Goal: Browse casually: Explore the website without a specific task or goal

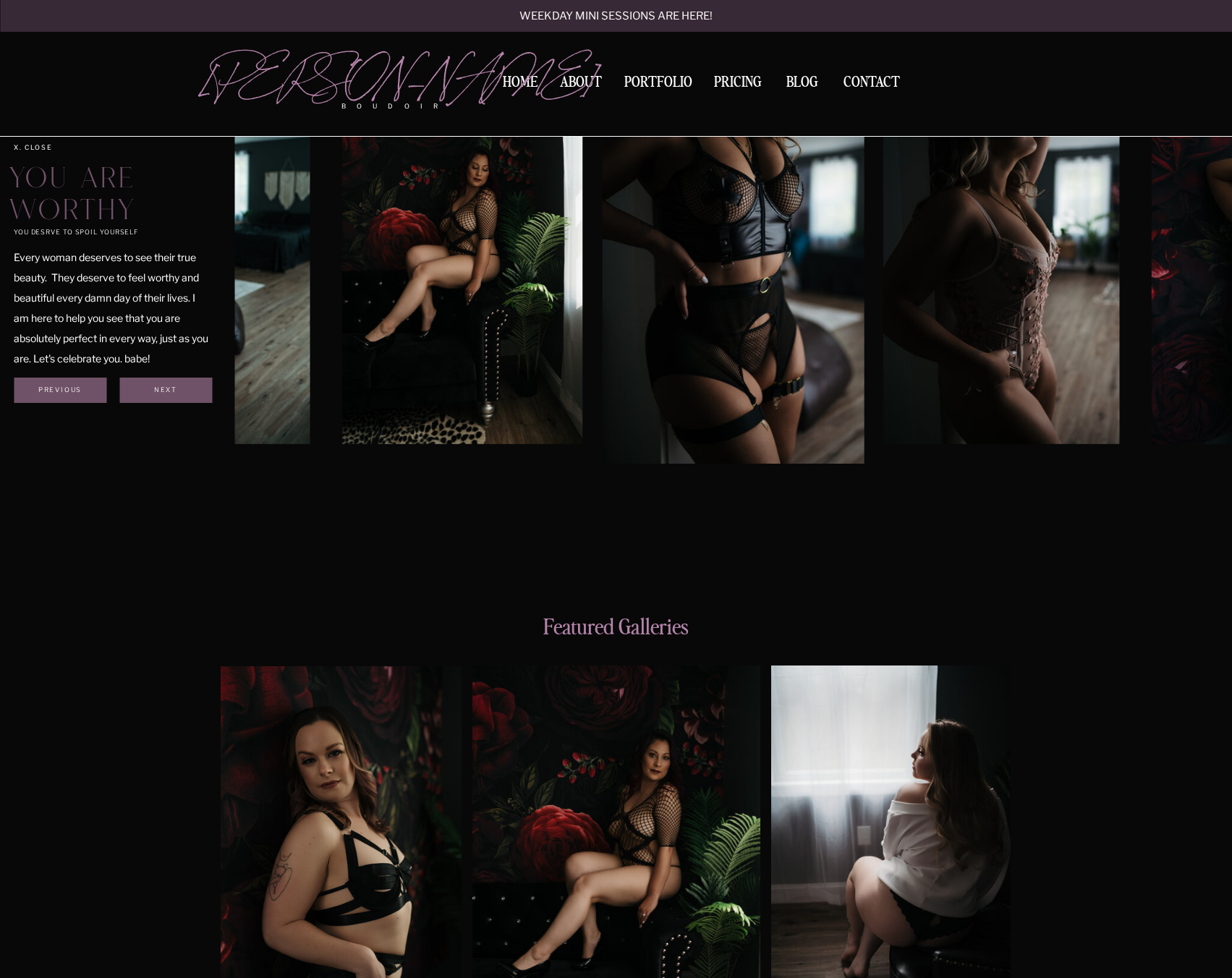
scroll to position [724, 0]
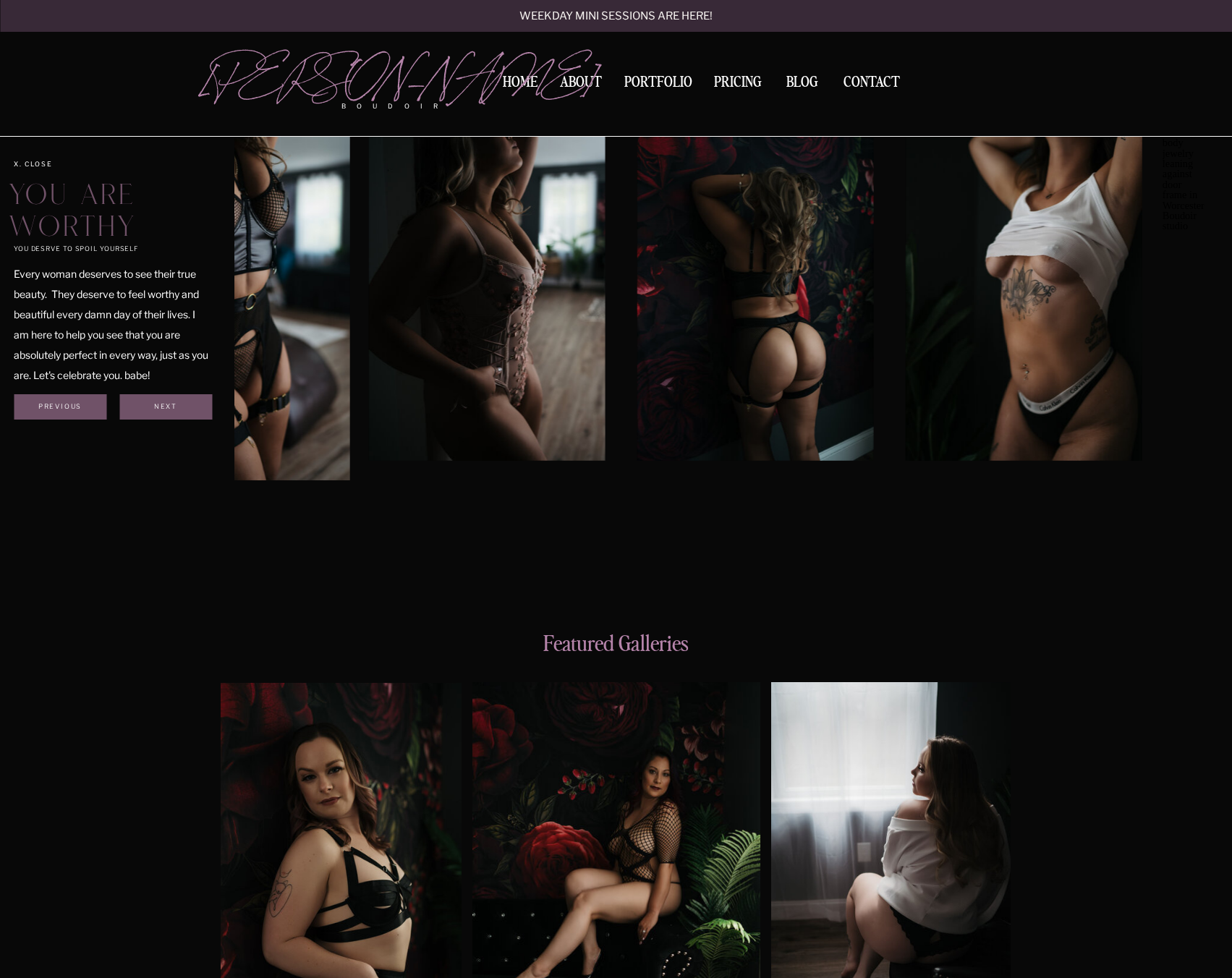
click at [587, 322] on img at bounding box center [486, 283] width 235 height 355
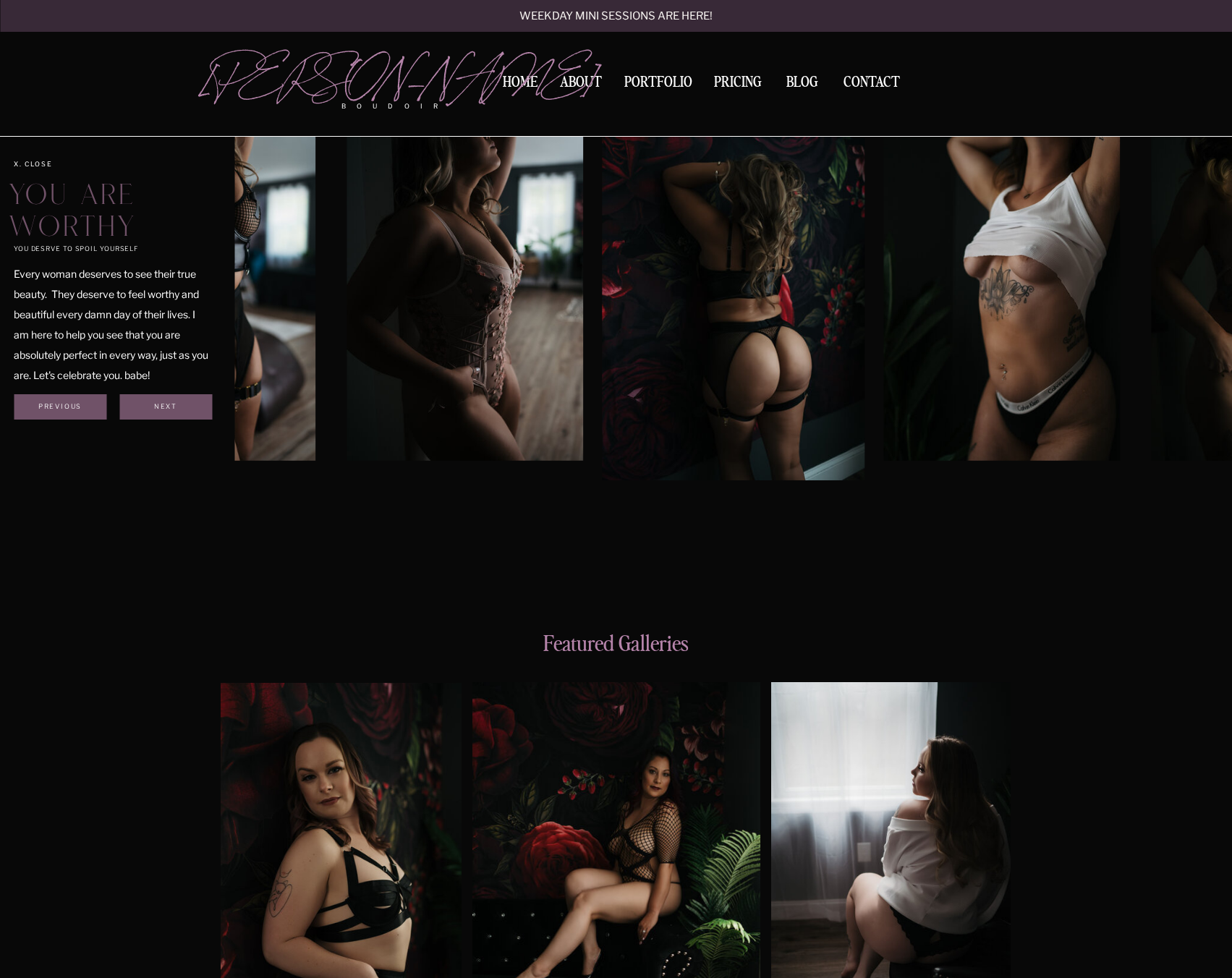
drag, startPoint x: 1006, startPoint y: 260, endPoint x: 667, endPoint y: 313, distance: 343.1
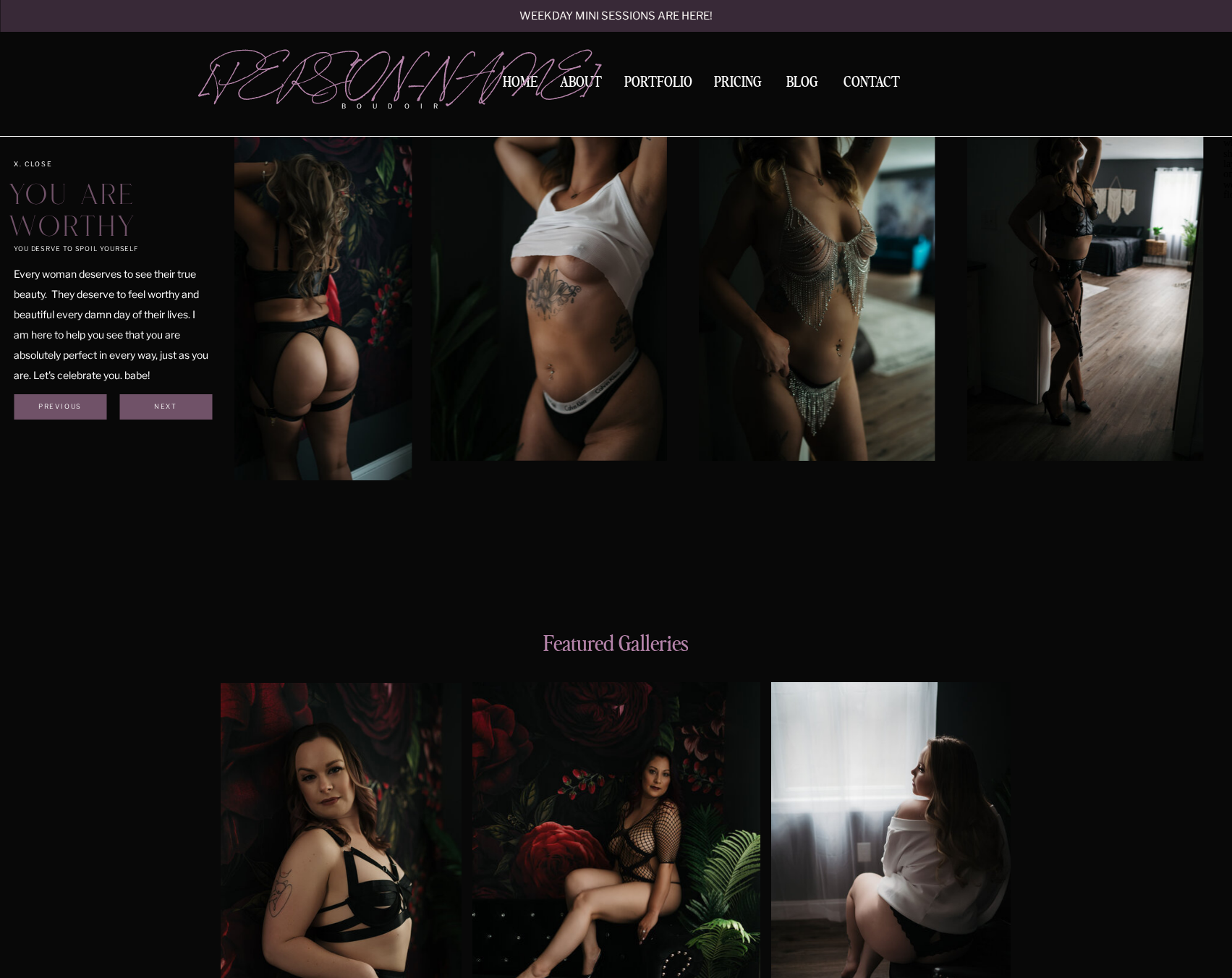
click at [451, 306] on img at bounding box center [547, 283] width 235 height 355
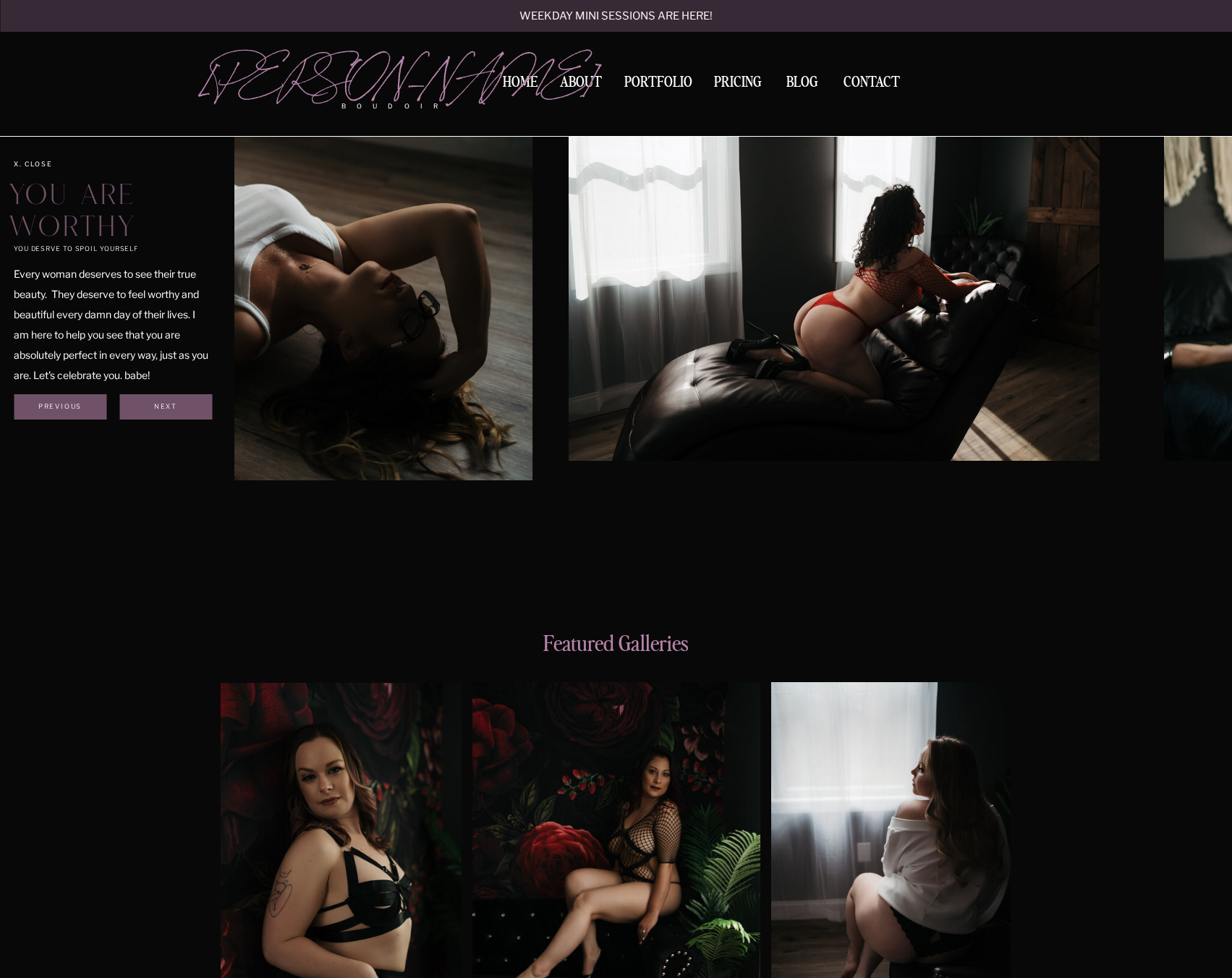
click at [434, 288] on img at bounding box center [237, 284] width 590 height 393
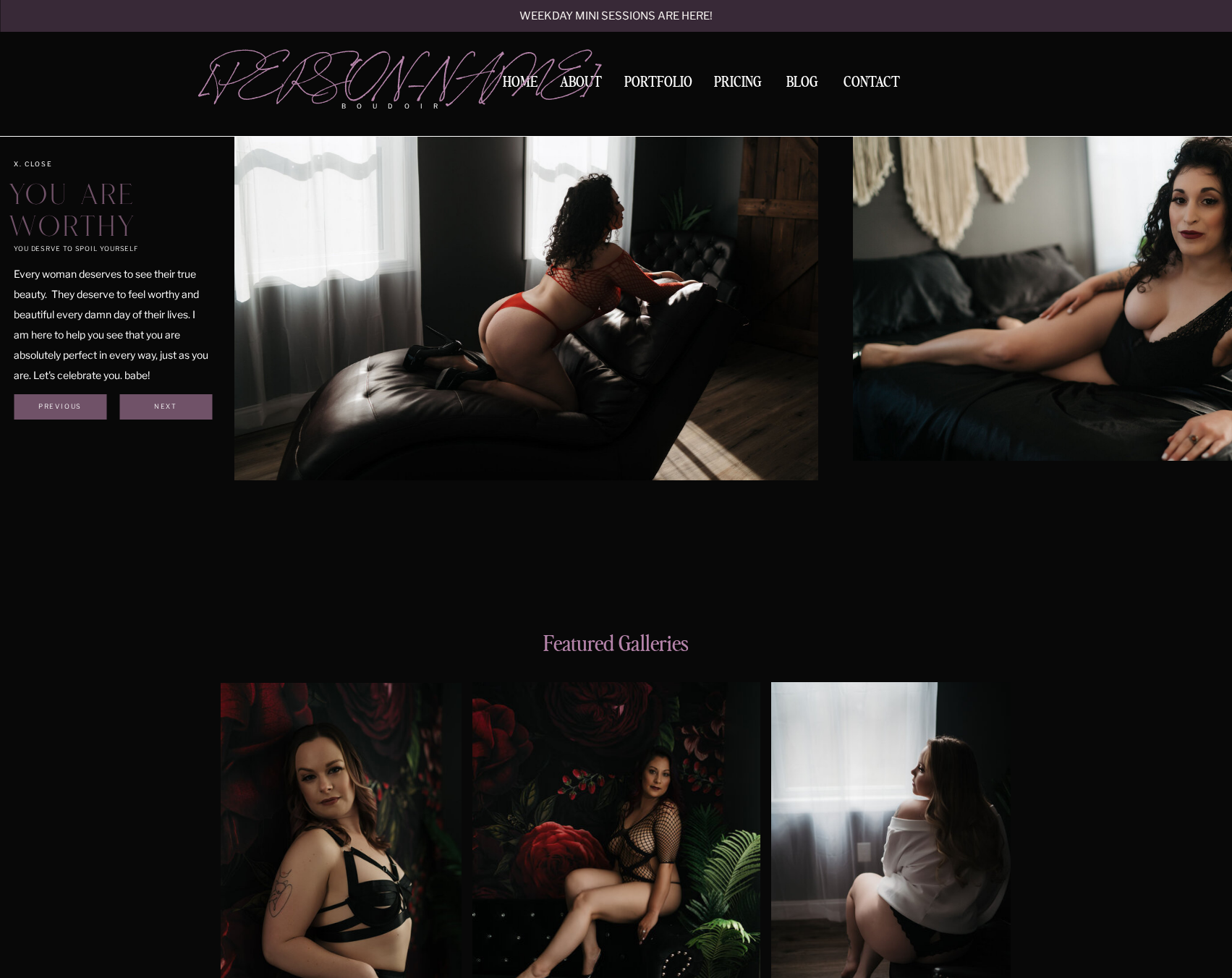
click at [469, 294] on div at bounding box center [733, 284] width 998 height 393
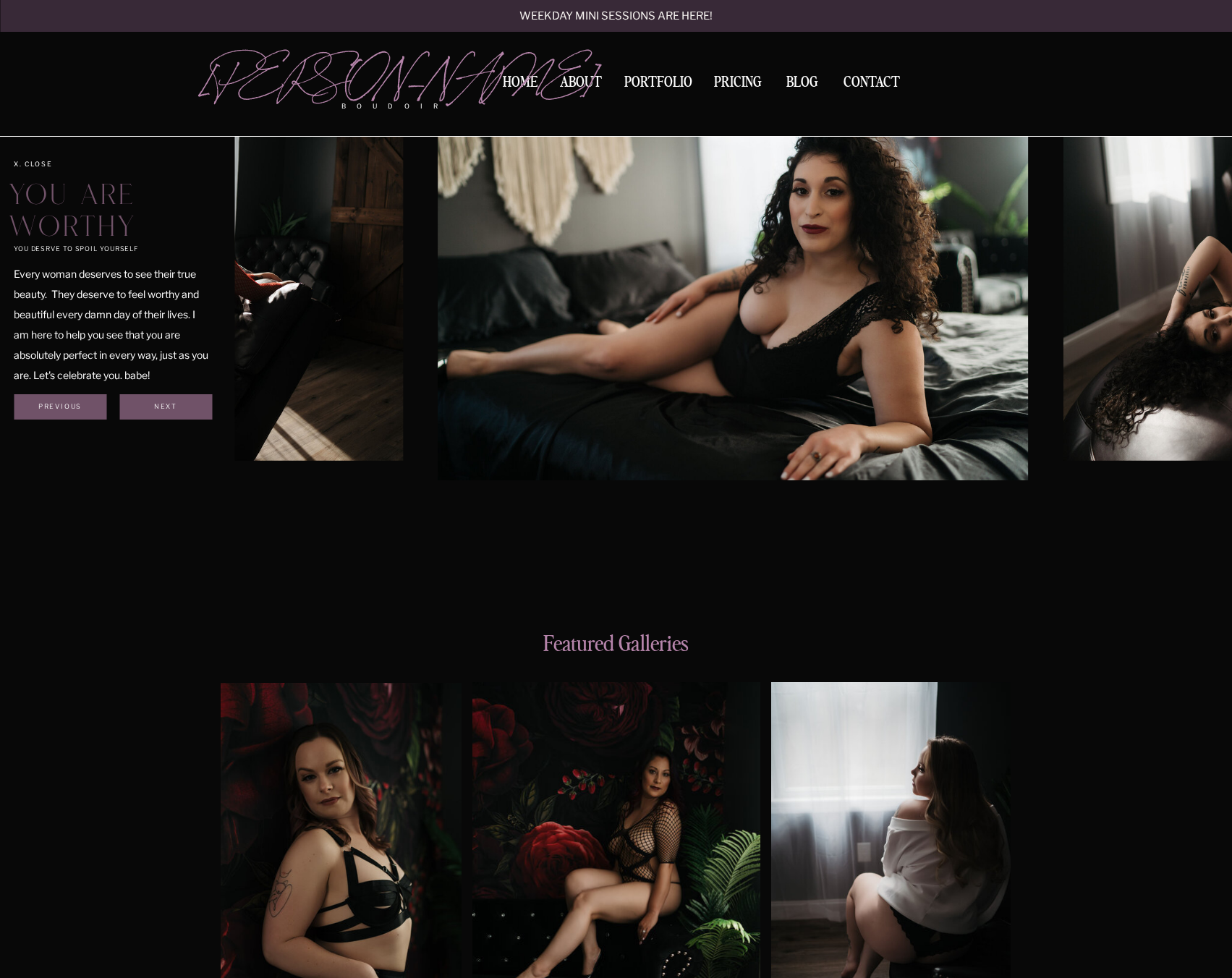
click at [182, 309] on div "you desrve to spoil yourself You are worthy Every woman deserves to see their t…" at bounding box center [616, 284] width 868 height 586
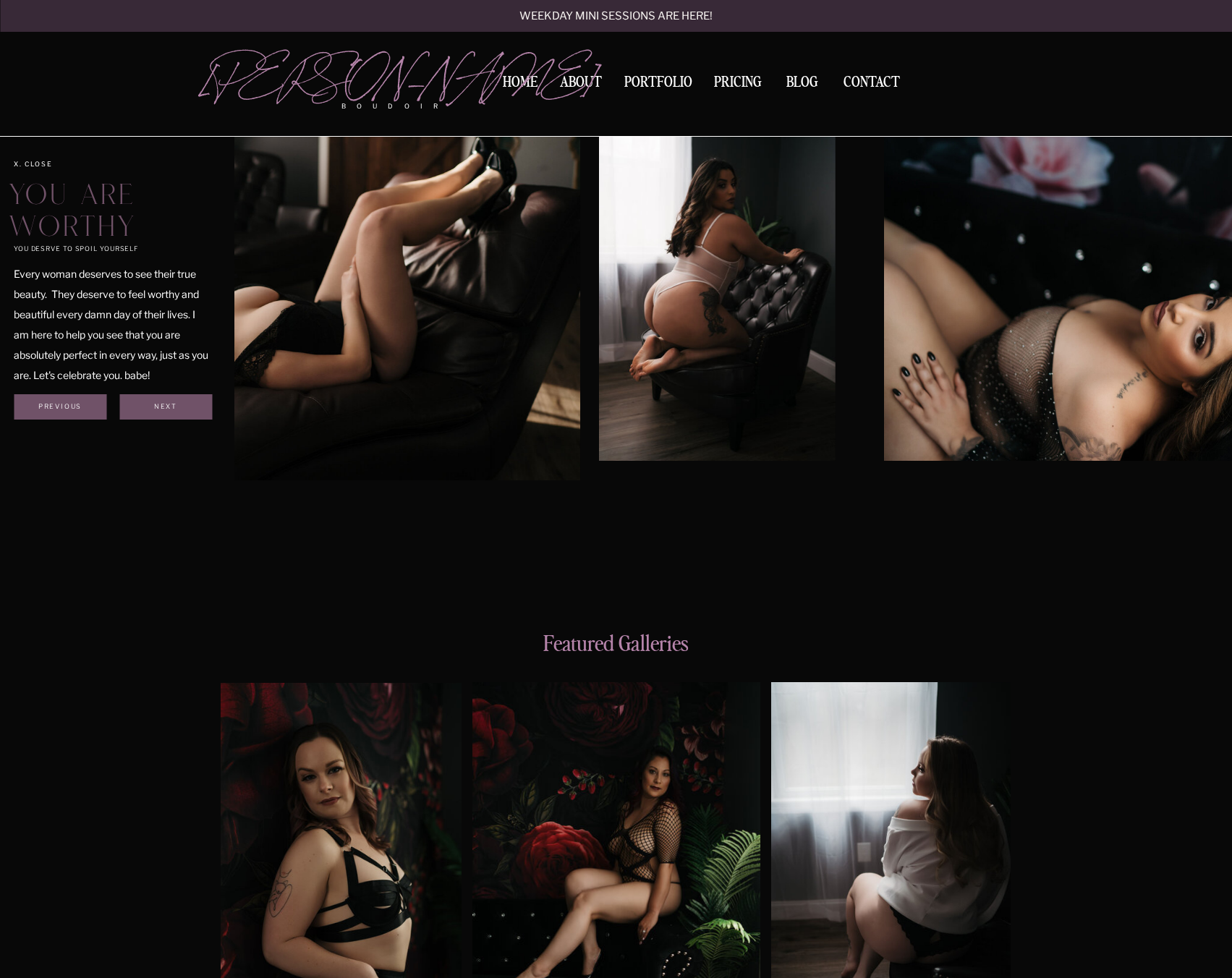
click at [370, 303] on img at bounding box center [285, 284] width 590 height 393
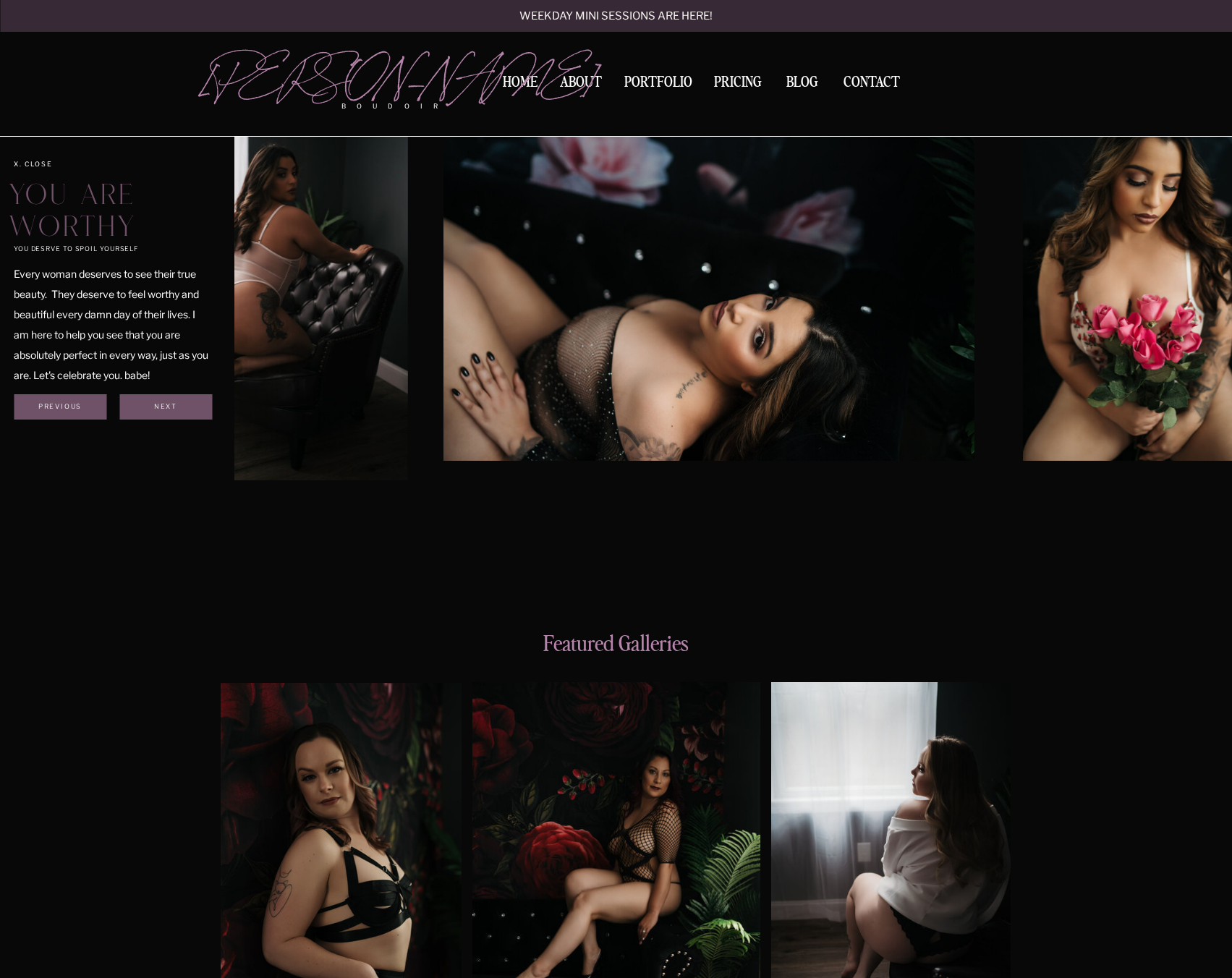
click at [443, 322] on img at bounding box center [708, 283] width 530 height 355
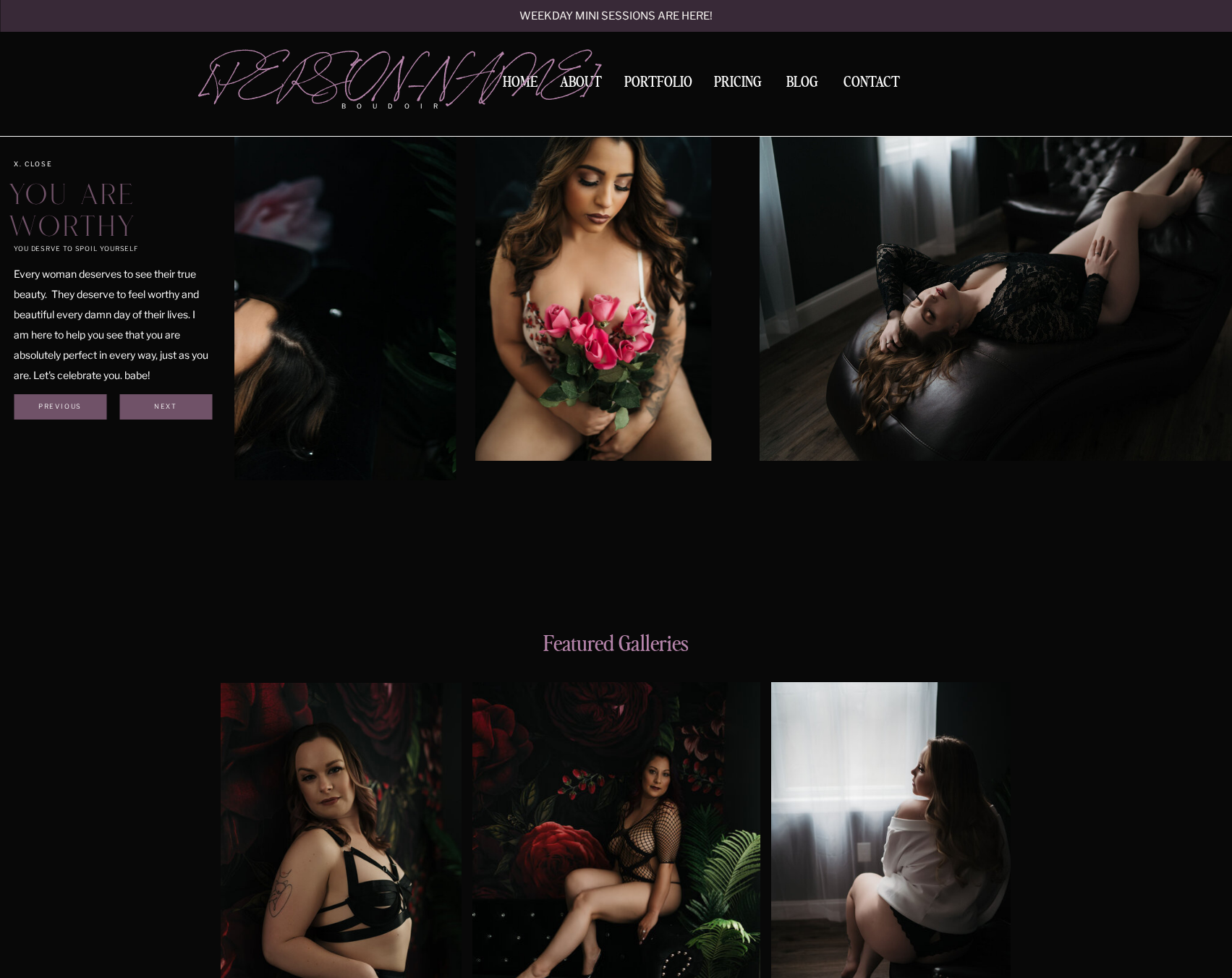
click at [182, 337] on div "you desrve to spoil yourself You are worthy Every woman deserves to see their t…" at bounding box center [616, 284] width 868 height 586
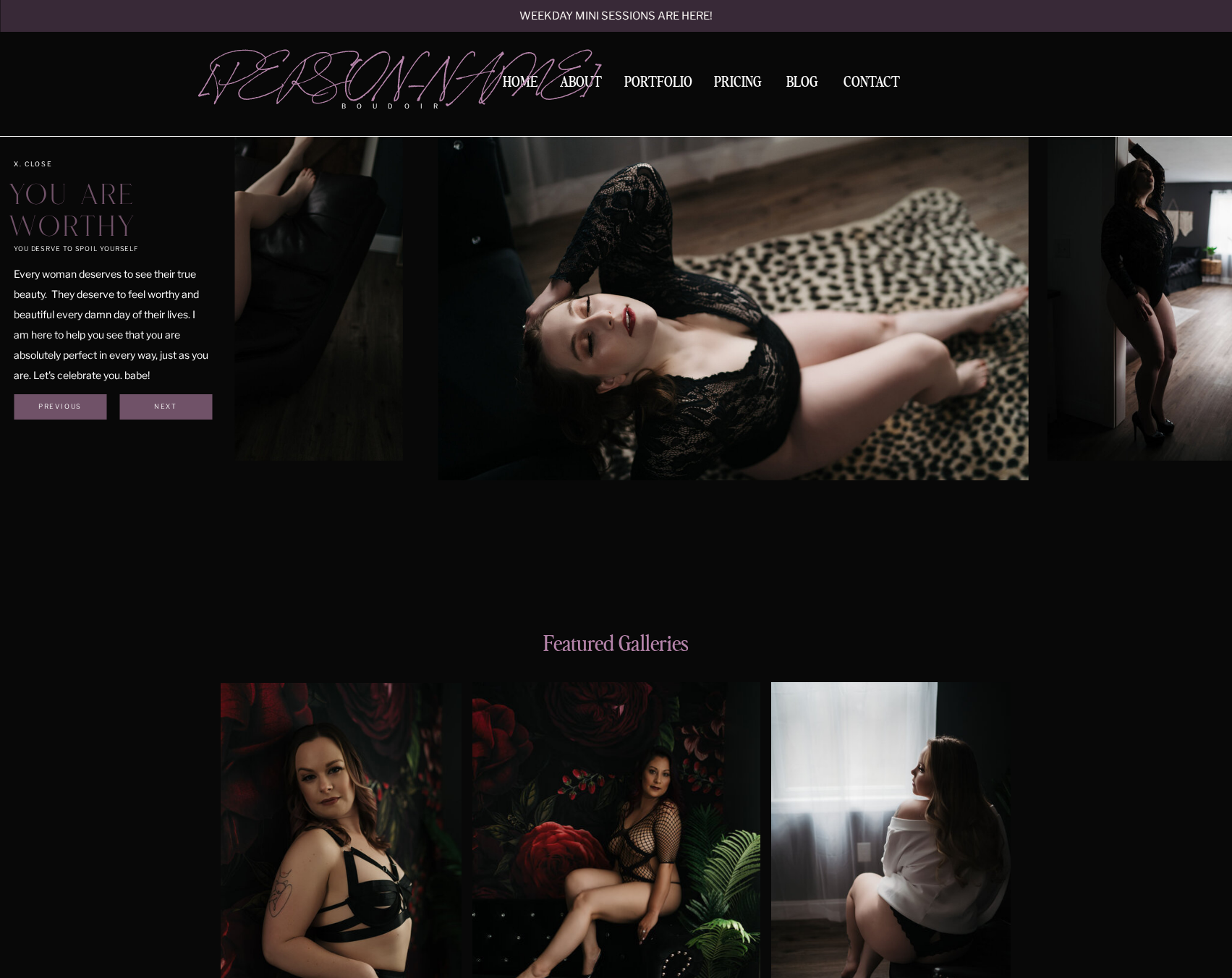
click at [438, 341] on img at bounding box center [733, 284] width 590 height 393
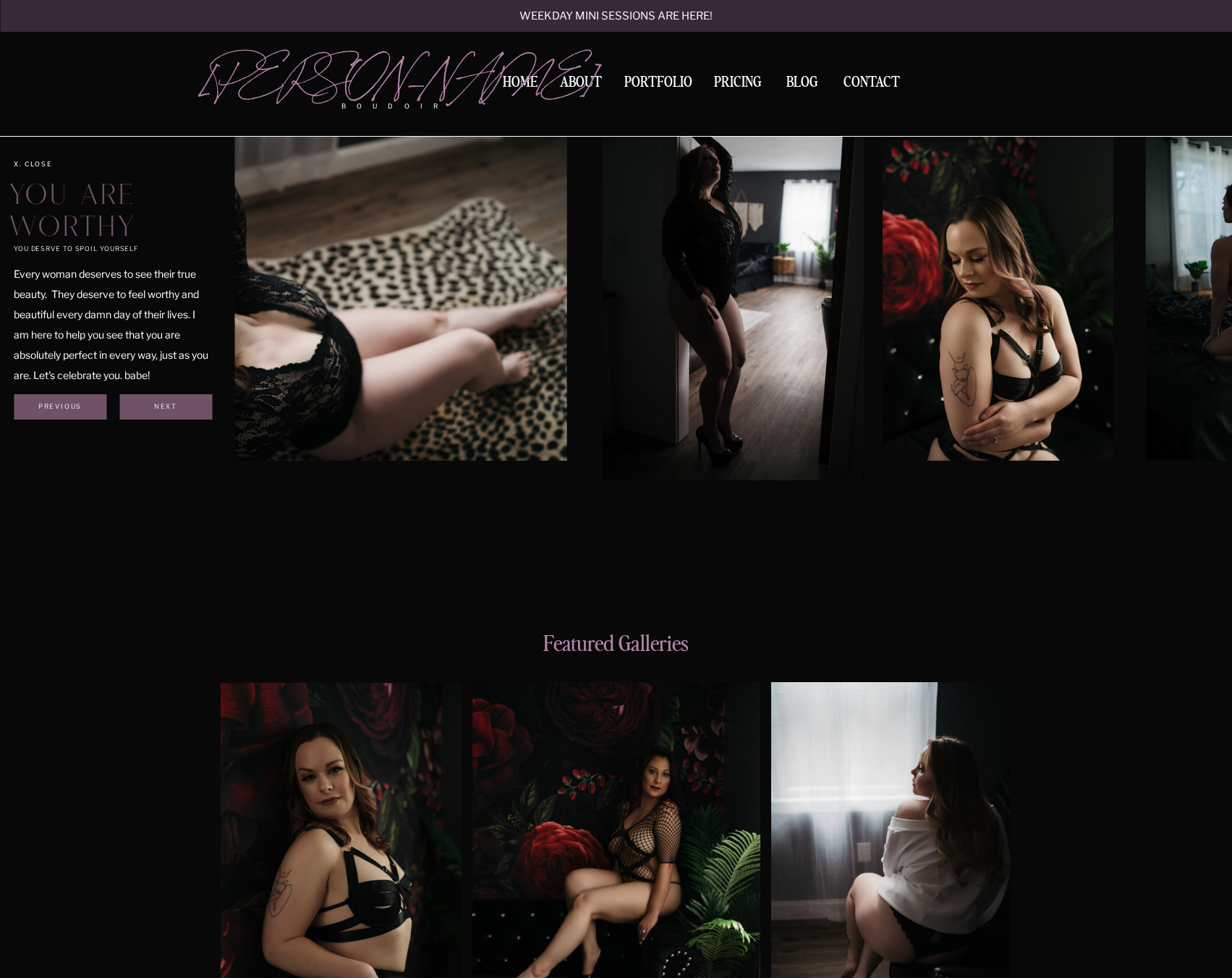
click at [601, 337] on img at bounding box center [733, 284] width 263 height 393
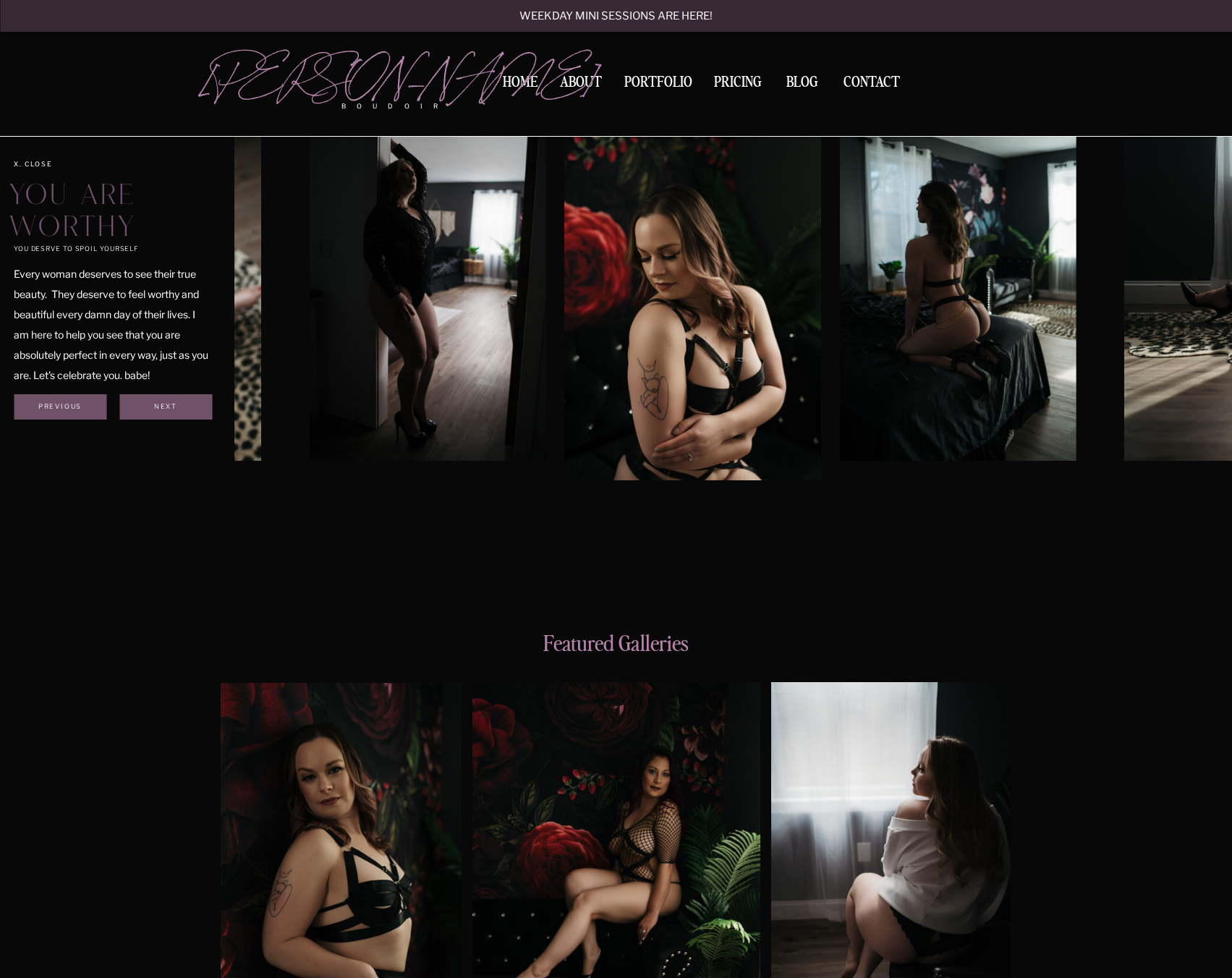
click at [840, 337] on img at bounding box center [957, 283] width 235 height 355
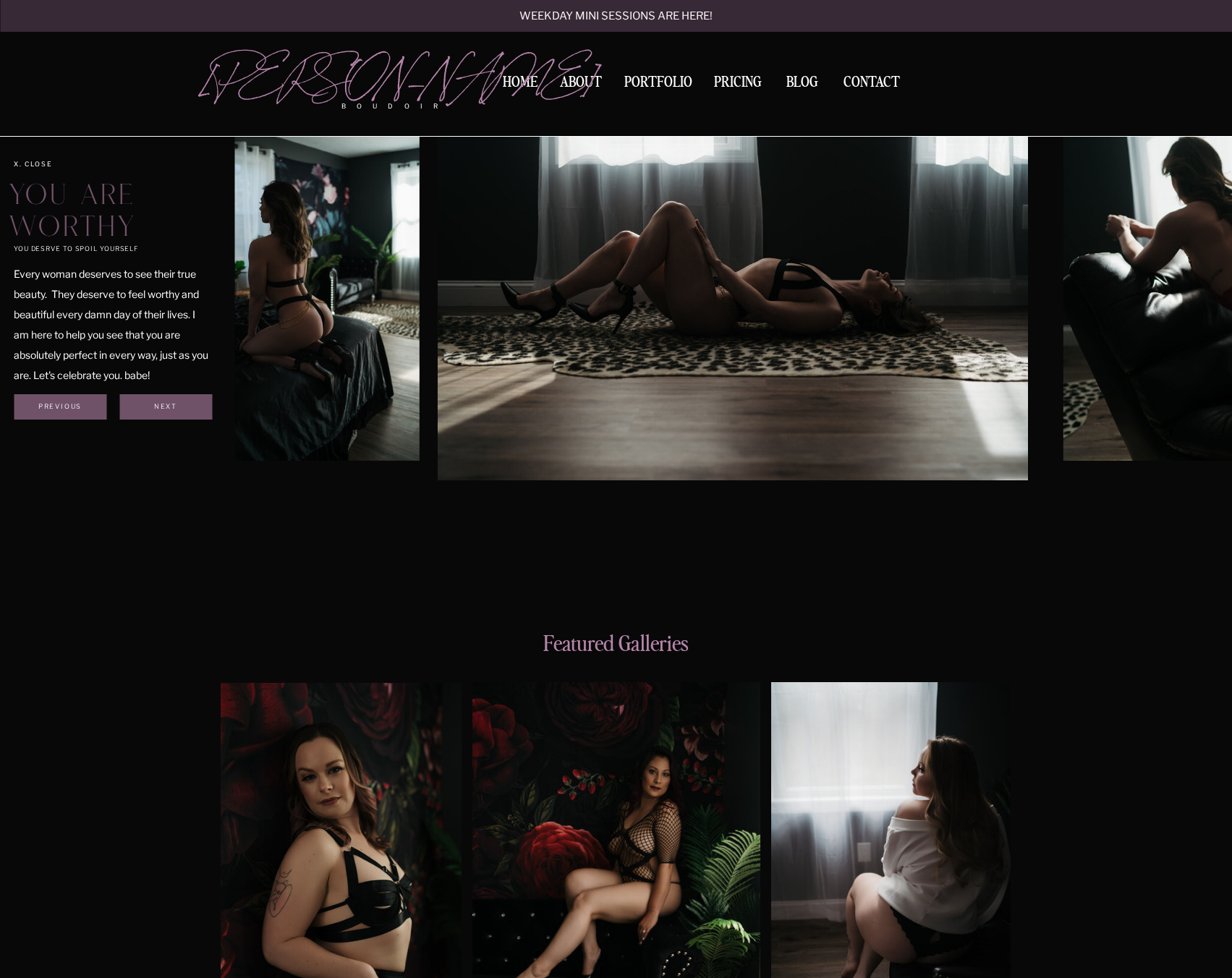
click at [438, 327] on img at bounding box center [733, 284] width 590 height 393
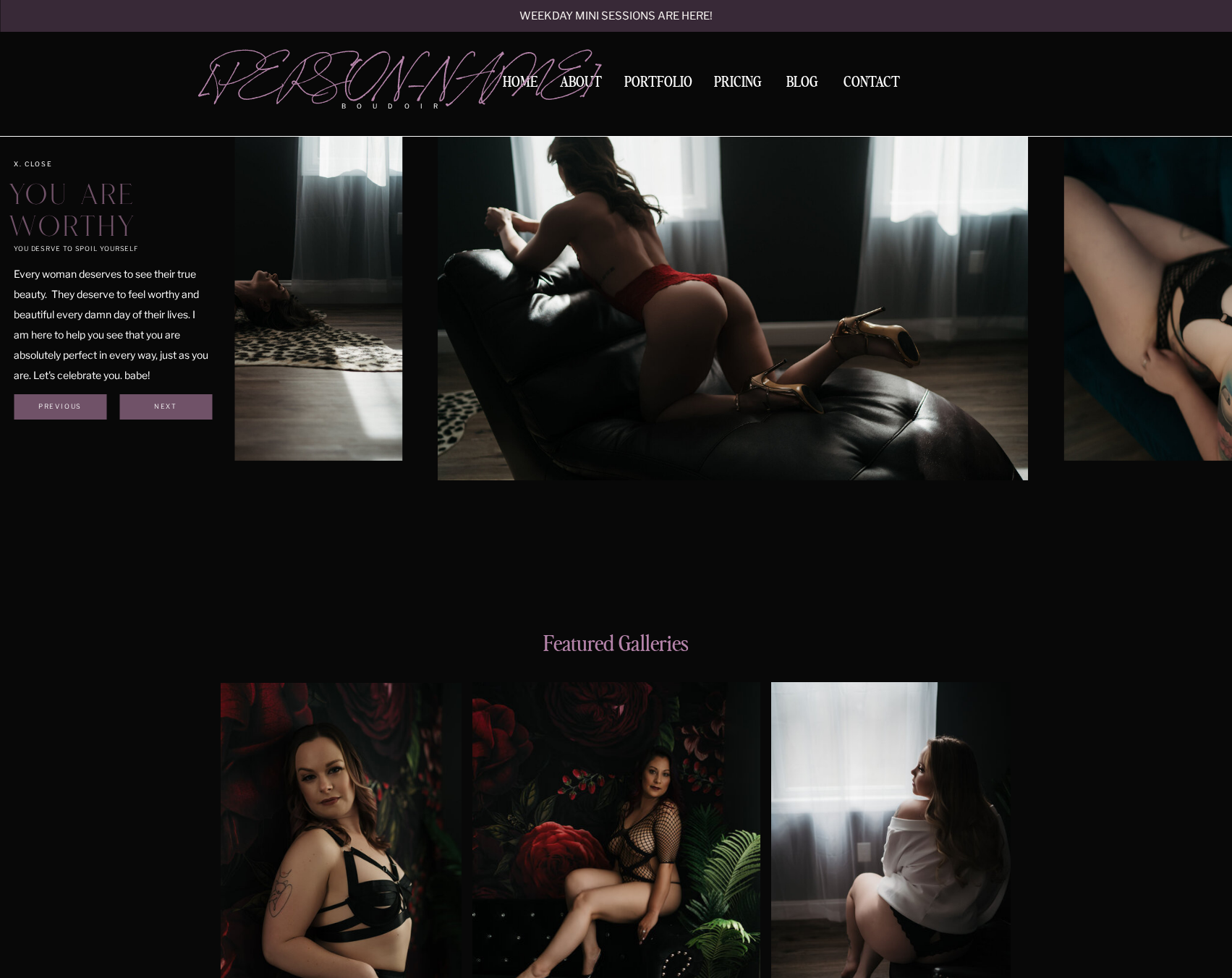
click at [197, 324] on div "you desrve to spoil yourself You are worthy Every woman deserves to see their t…" at bounding box center [616, 284] width 868 height 586
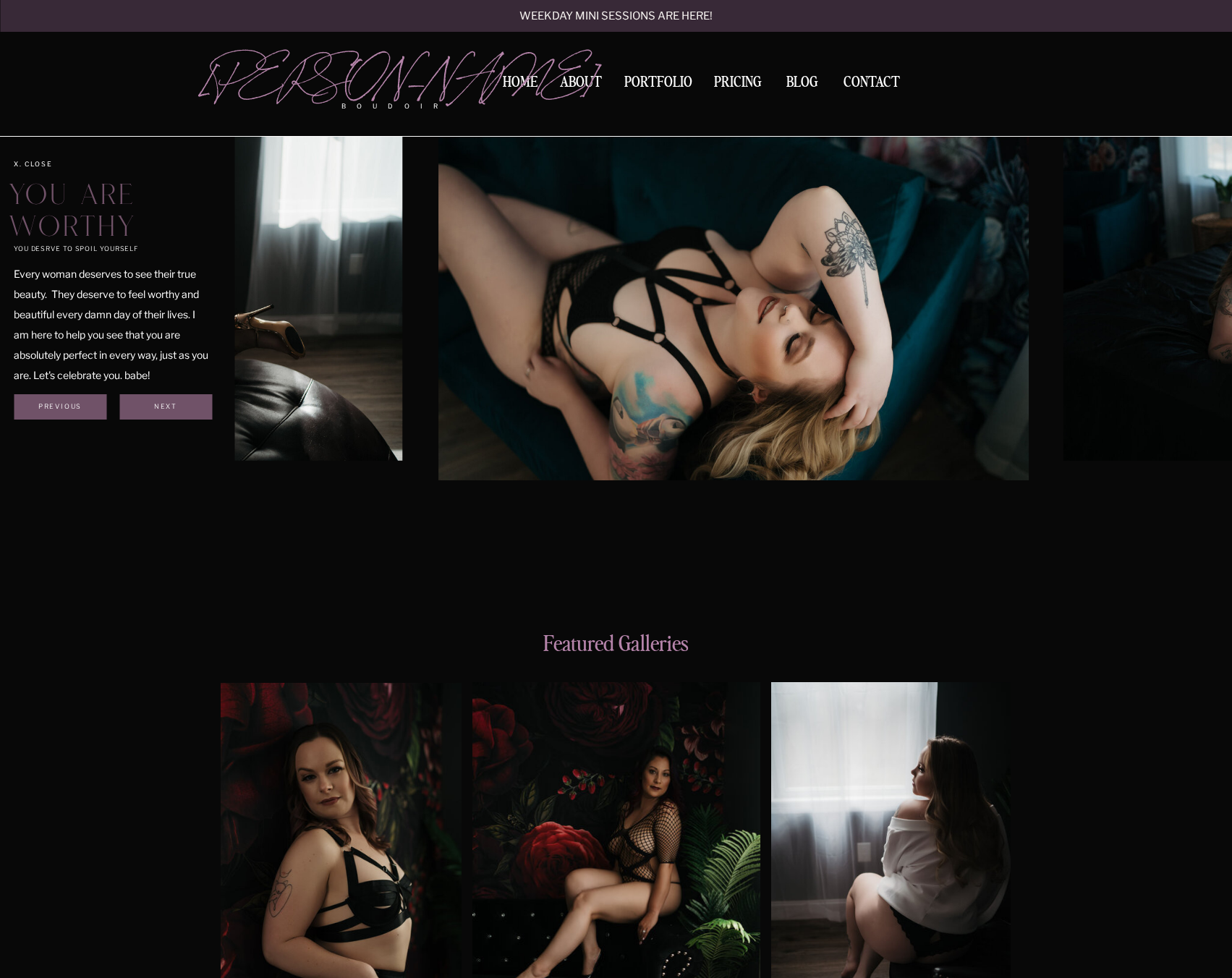
click at [439, 297] on img at bounding box center [734, 284] width 590 height 393
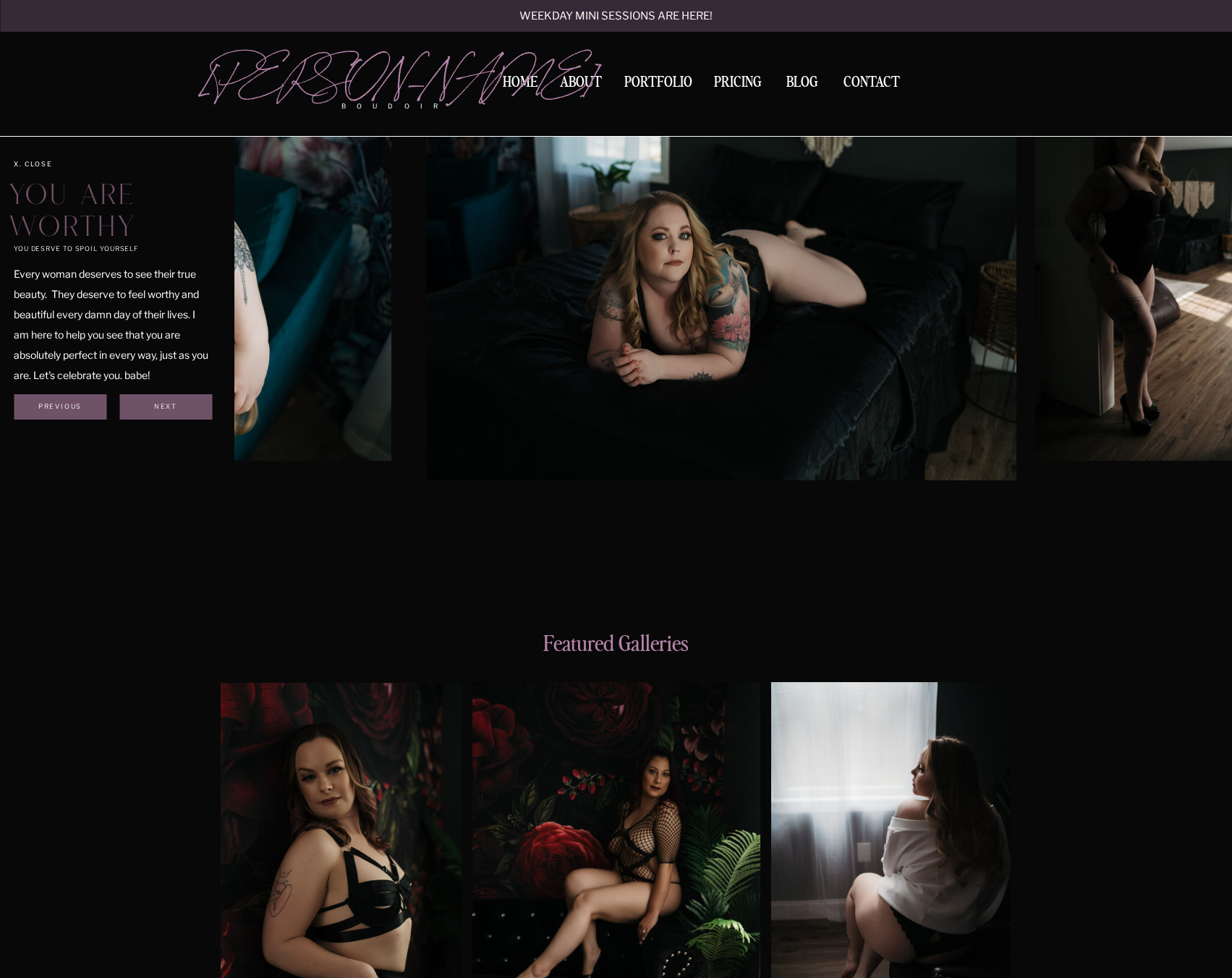
click at [182, 286] on div "you desrve to spoil yourself You are worthy Every woman deserves to see their t…" at bounding box center [616, 284] width 868 height 586
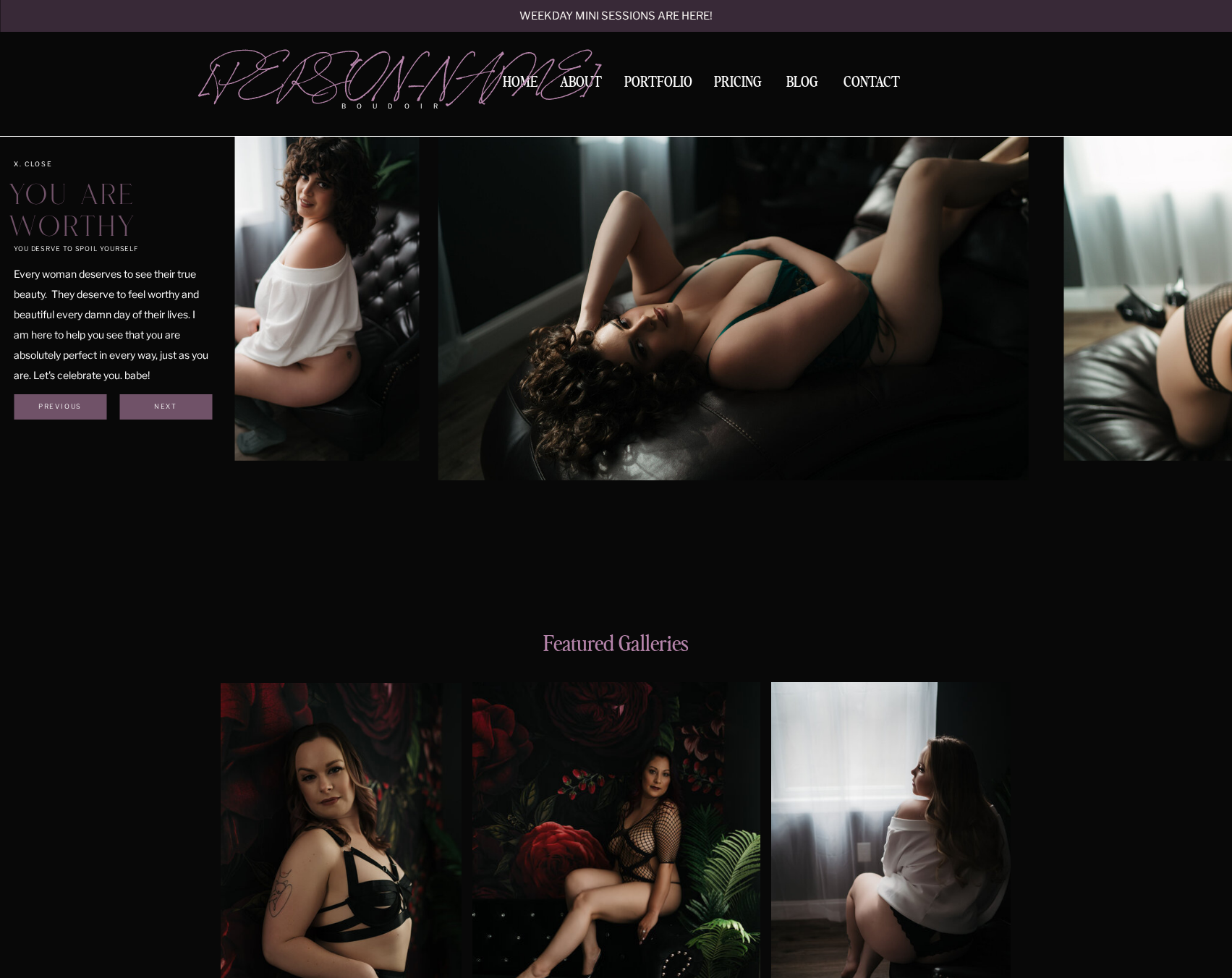
click at [438, 309] on img at bounding box center [733, 284] width 590 height 393
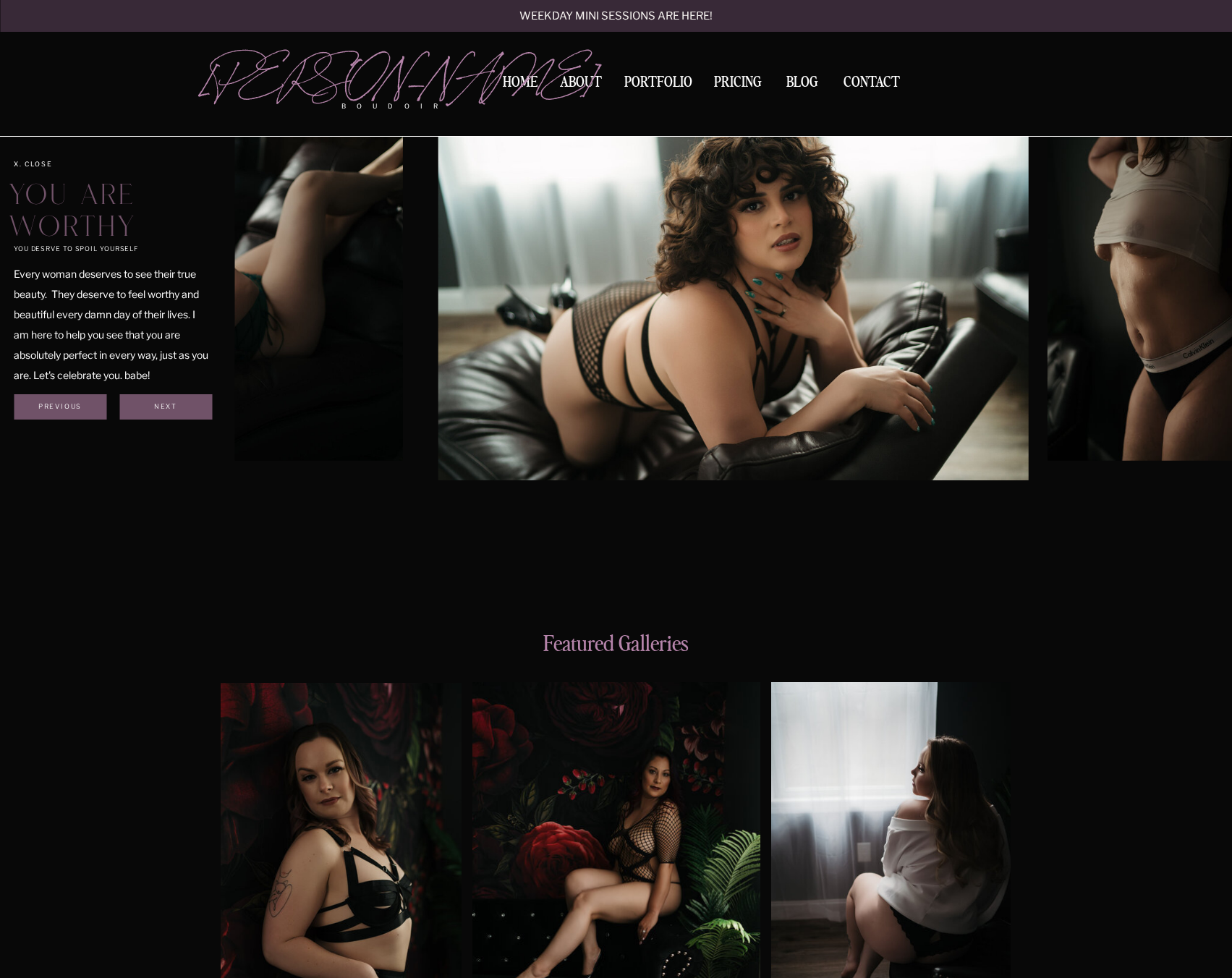
click at [438, 286] on img at bounding box center [733, 284] width 590 height 393
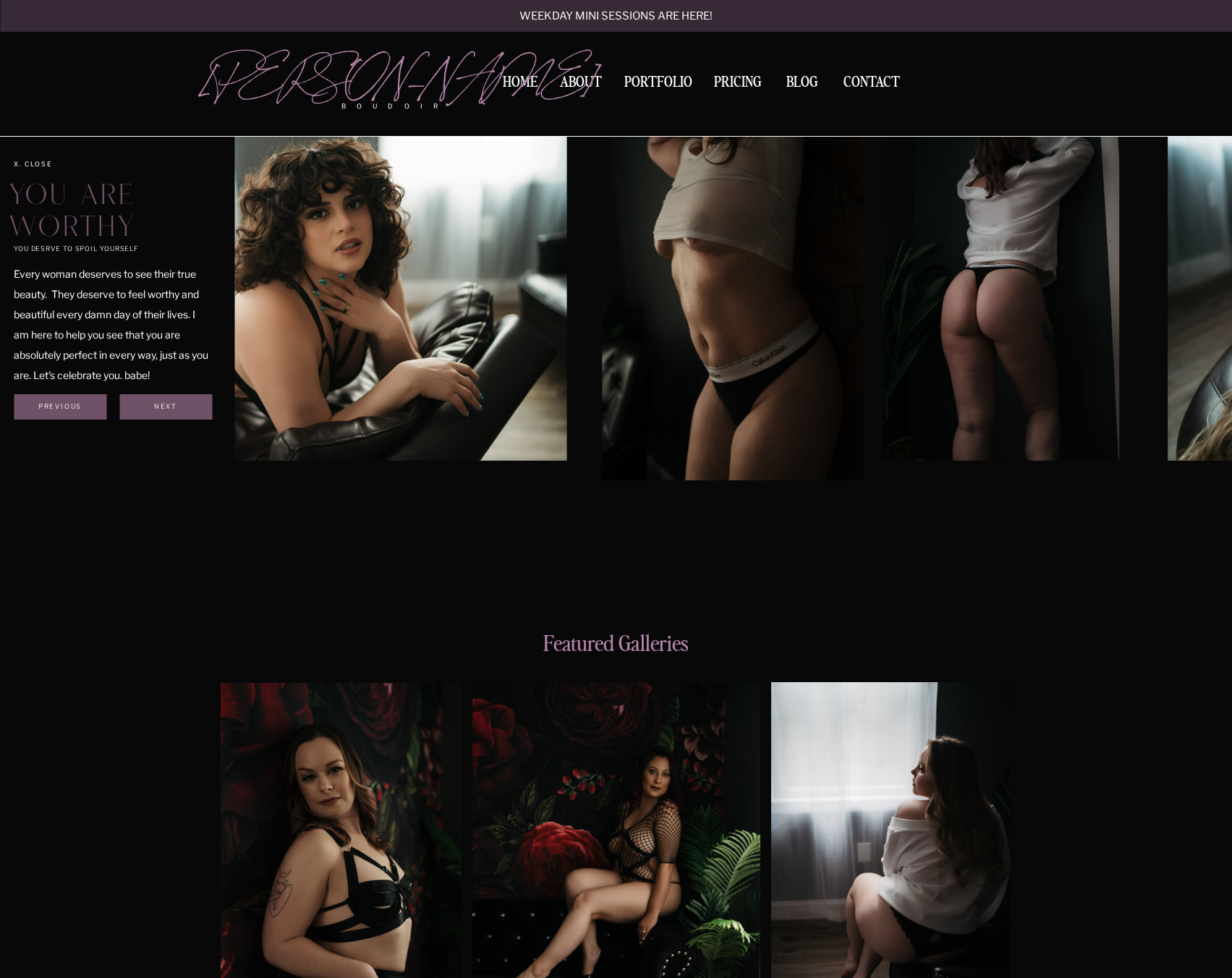
click at [366, 271] on div at bounding box center [733, 284] width 998 height 393
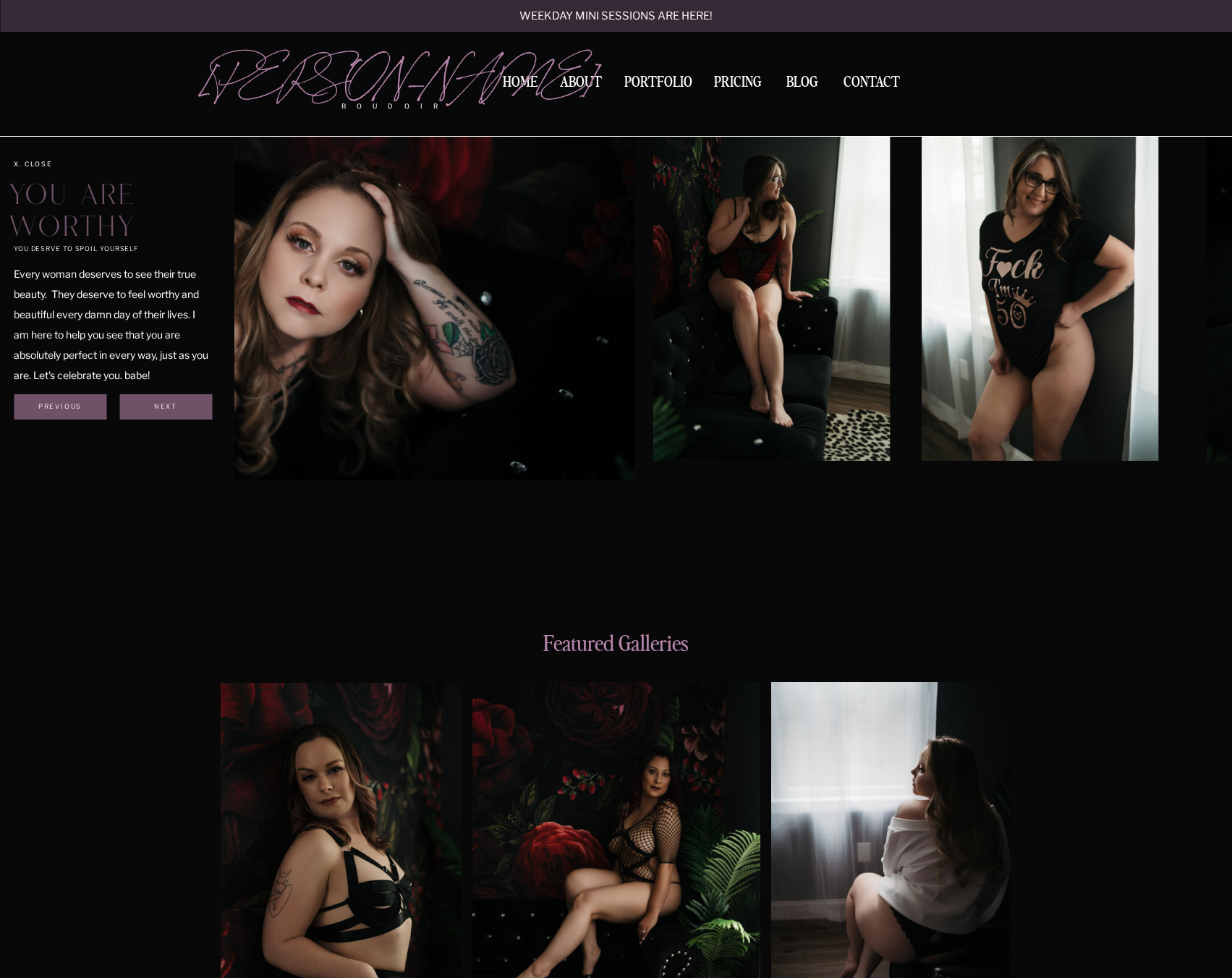
click at [348, 281] on img at bounding box center [337, 284] width 595 height 393
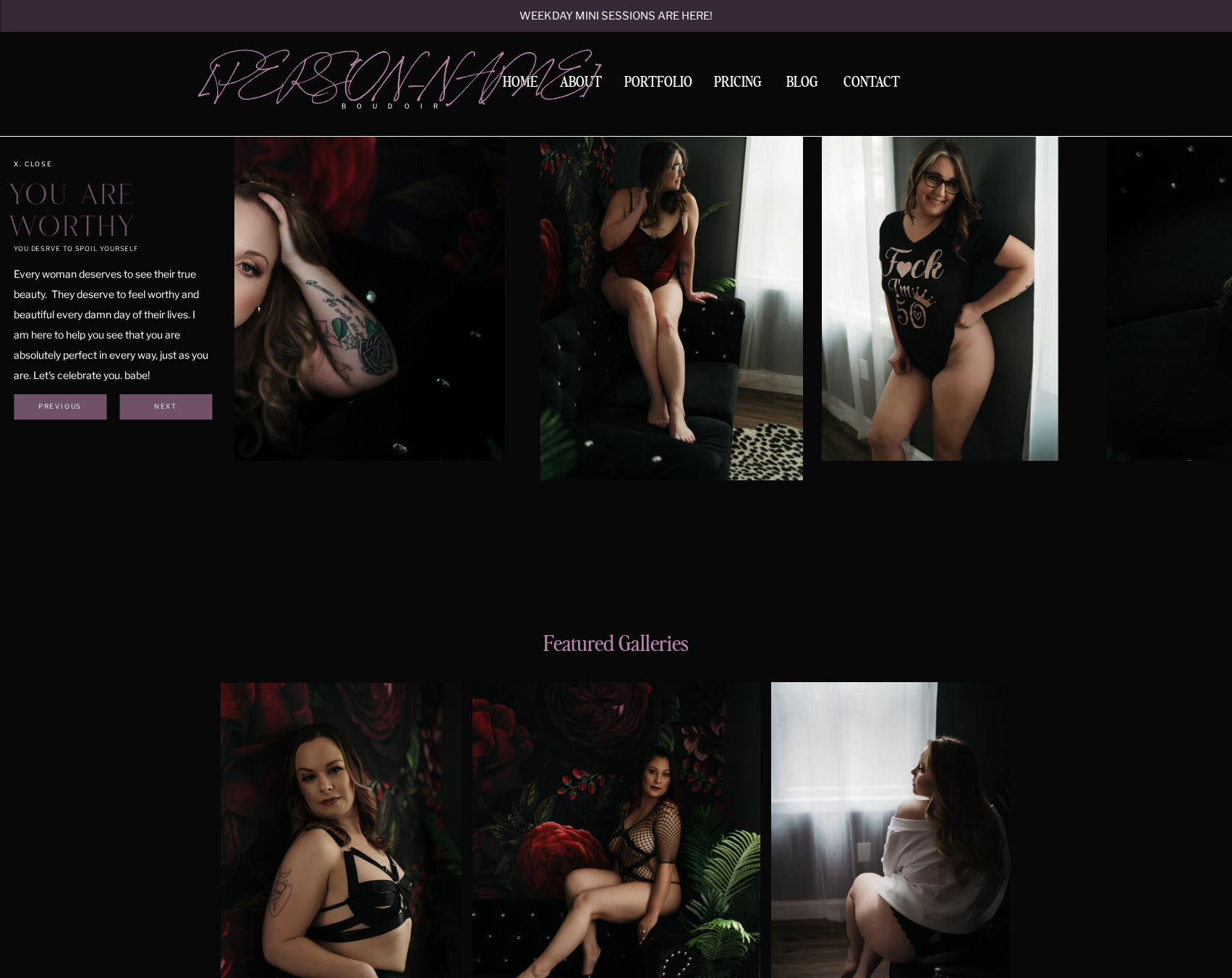
click at [540, 284] on img at bounding box center [671, 284] width 263 height 393
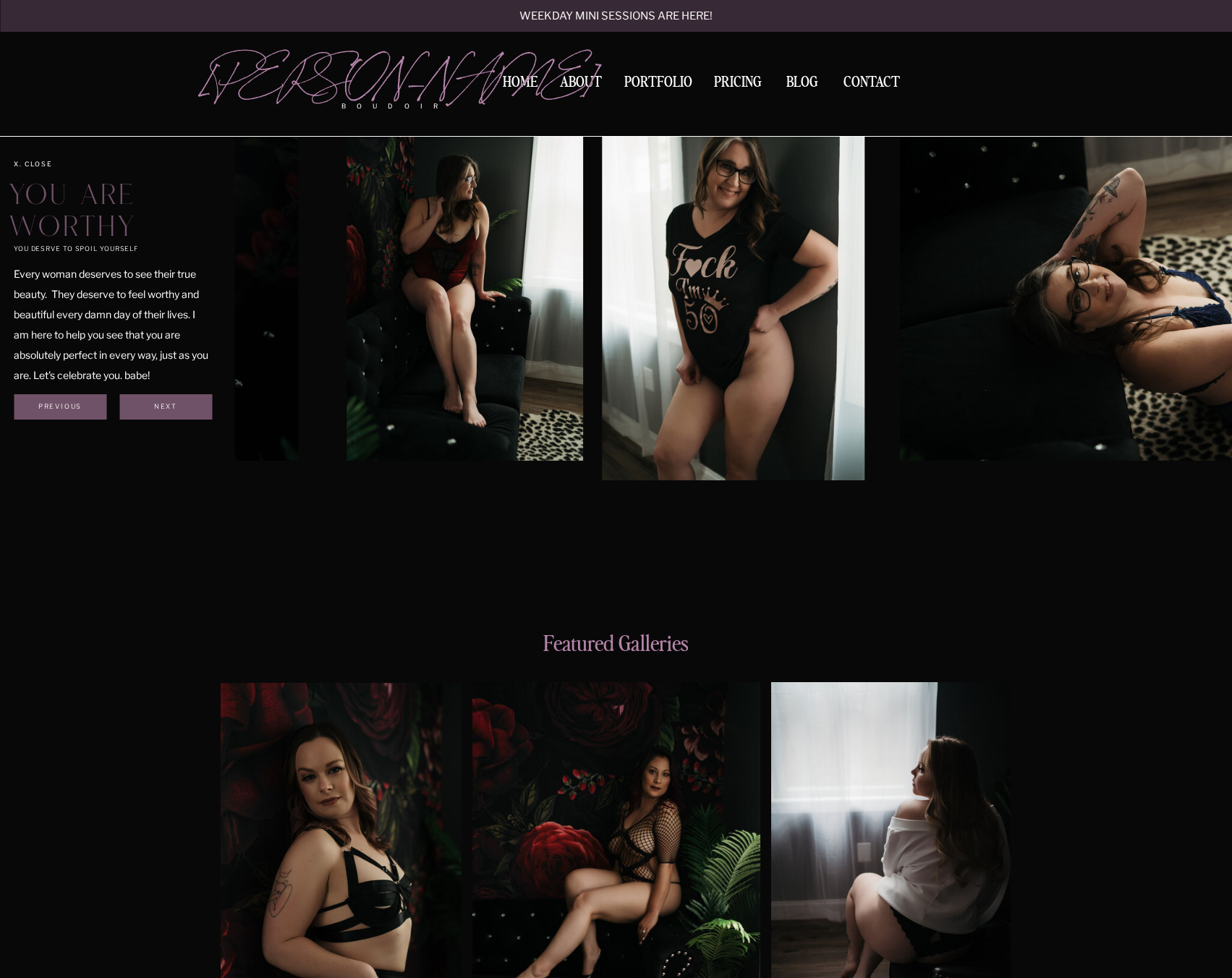
click at [601, 285] on img at bounding box center [733, 284] width 263 height 393
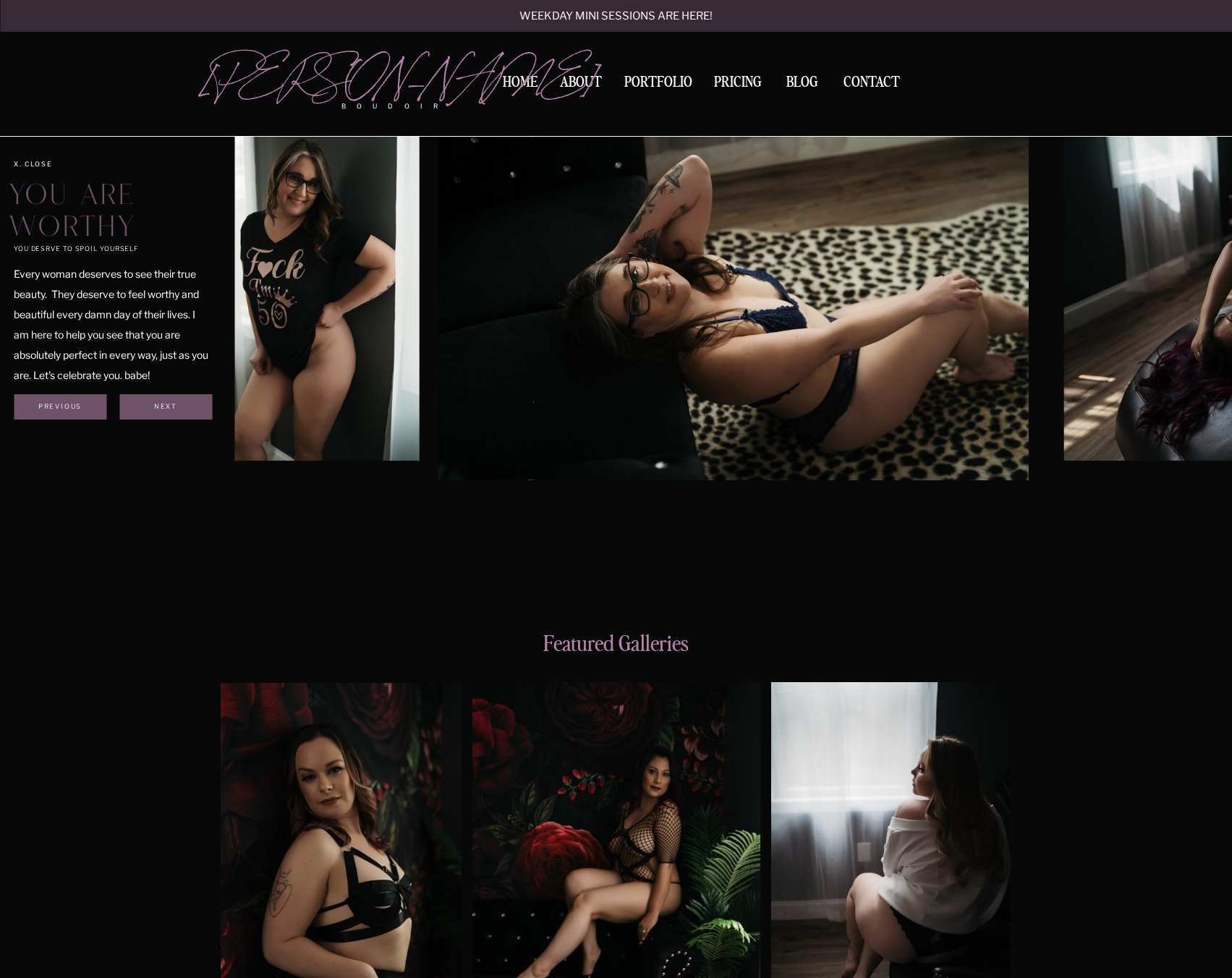
click at [445, 288] on img at bounding box center [733, 284] width 590 height 393
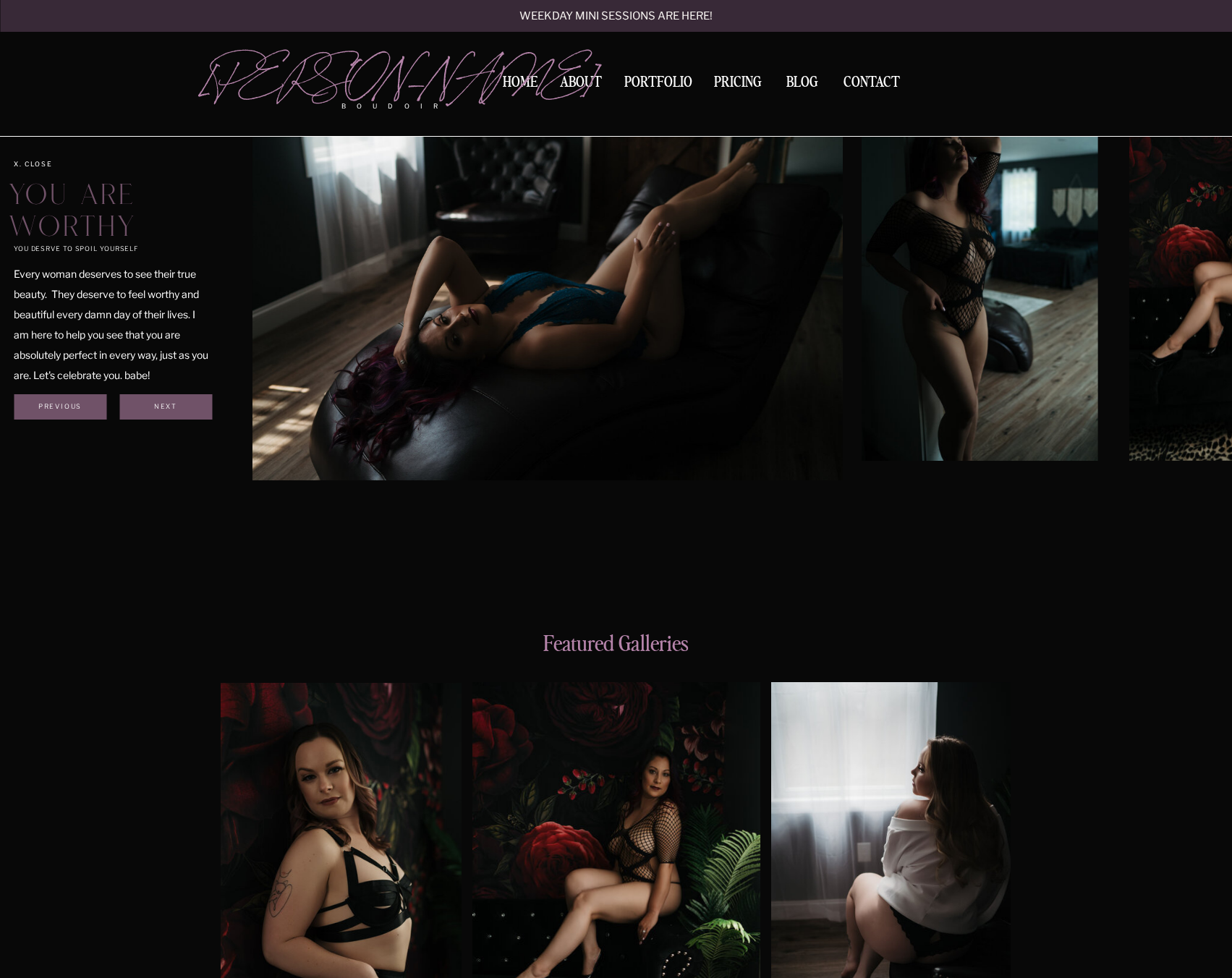
click at [861, 246] on img at bounding box center [979, 283] width 235 height 355
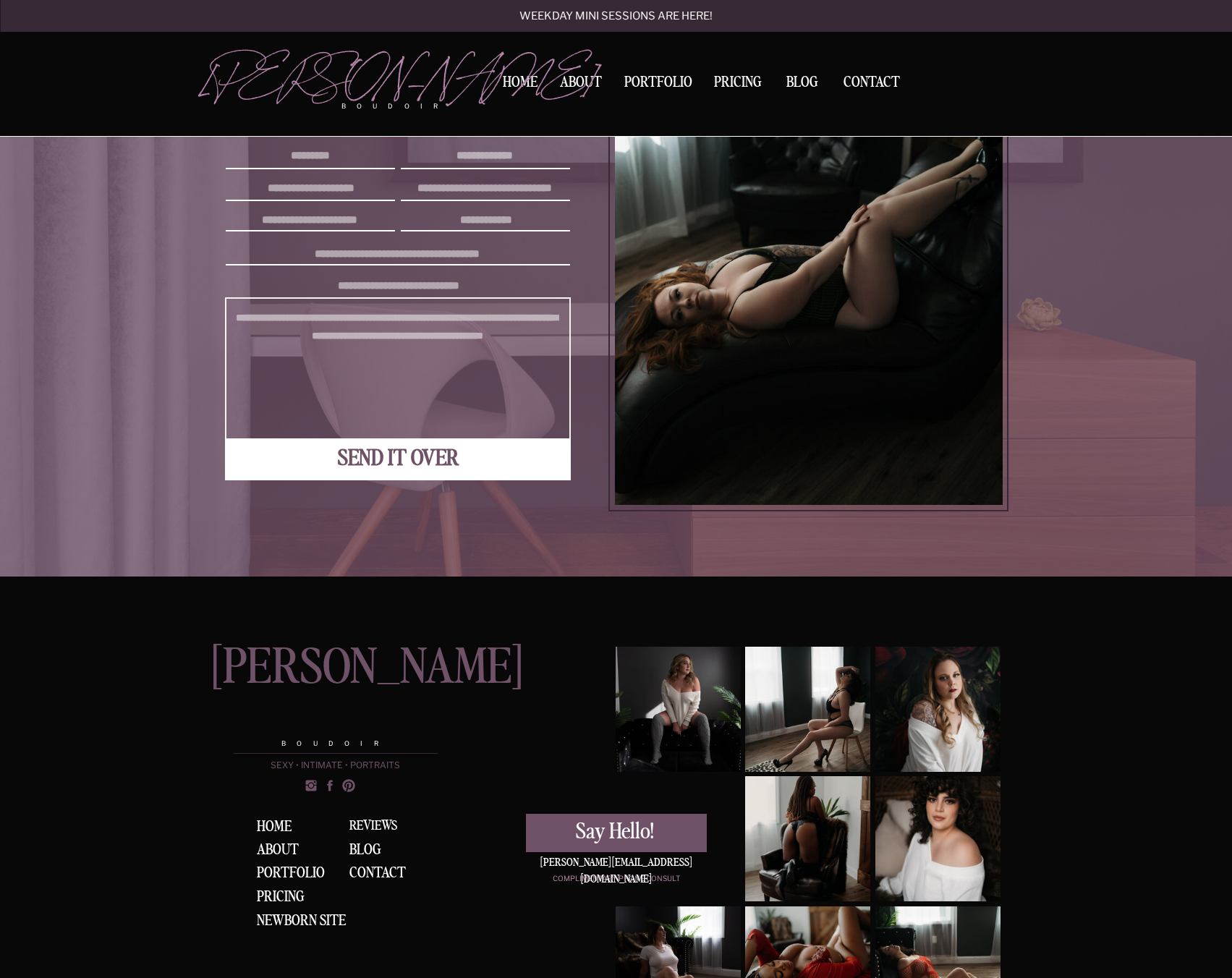
scroll to position [2589, 0]
